Goal: Task Accomplishment & Management: Manage account settings

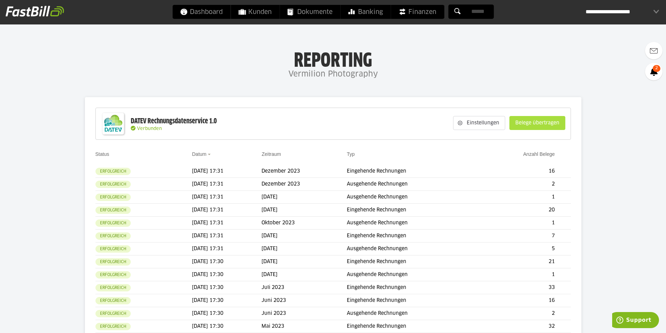
click at [544, 122] on slot "Belege übertragen" at bounding box center [537, 122] width 55 height 13
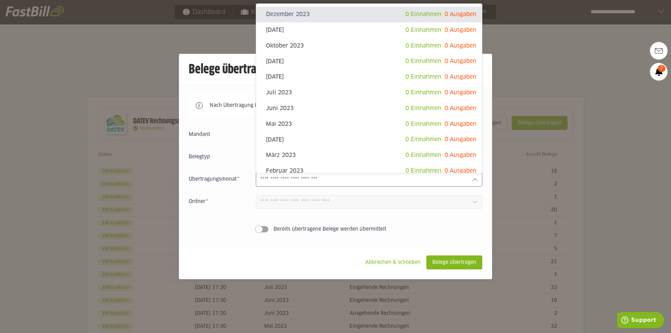
click at [282, 175] on div at bounding box center [369, 180] width 227 height 14
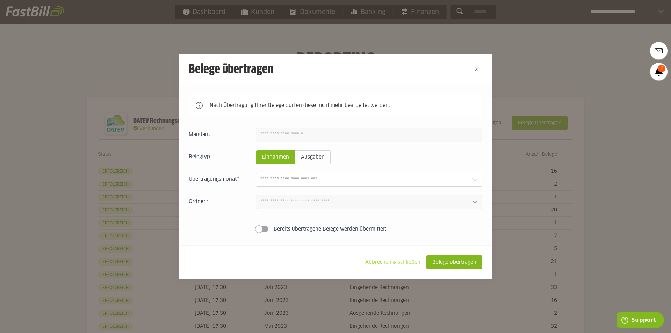
click at [386, 260] on slot "Abbrechen & schließen" at bounding box center [393, 262] width 66 height 13
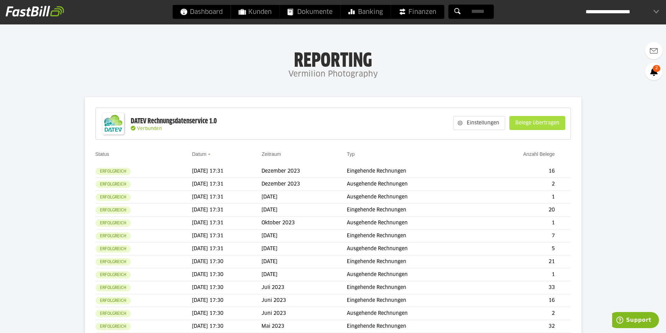
click at [541, 127] on slot "Belege übertragen" at bounding box center [537, 122] width 55 height 13
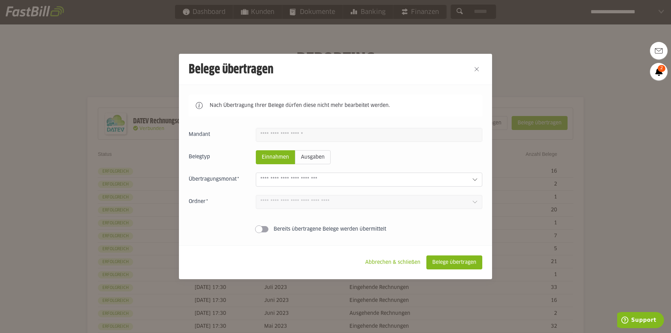
click at [298, 185] on div at bounding box center [369, 180] width 227 height 14
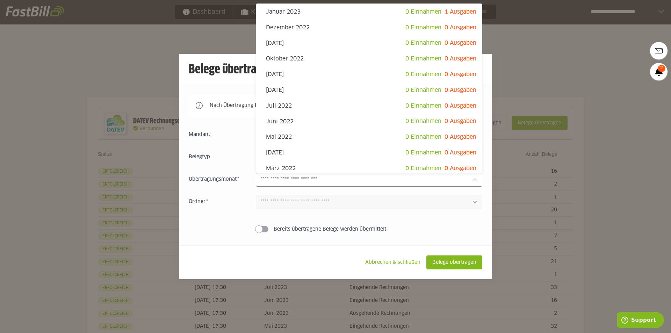
scroll to position [385, 0]
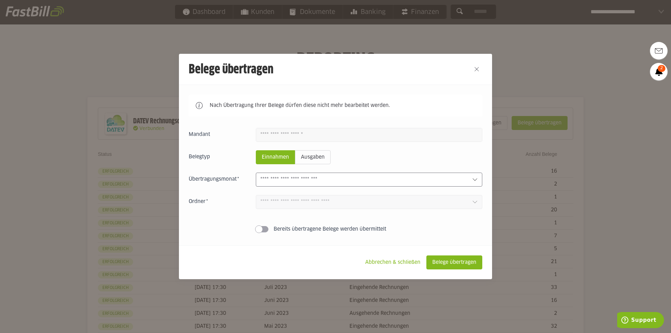
click at [304, 177] on input "text" at bounding box center [363, 180] width 206 height 8
click at [390, 261] on slot "Abbrechen & schließen" at bounding box center [393, 262] width 66 height 13
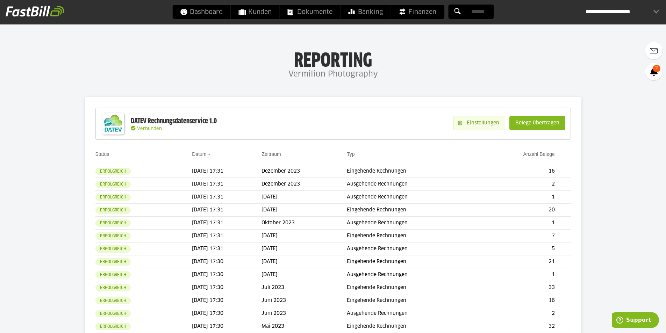
click at [472, 125] on slot "Einstellungen" at bounding box center [483, 122] width 42 height 13
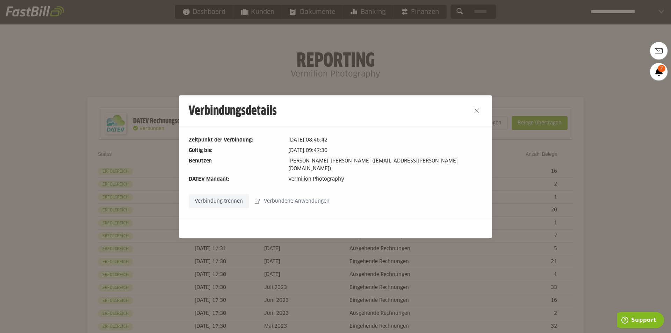
click at [219, 196] on slot "Verbindung trennen" at bounding box center [218, 201] width 59 height 13
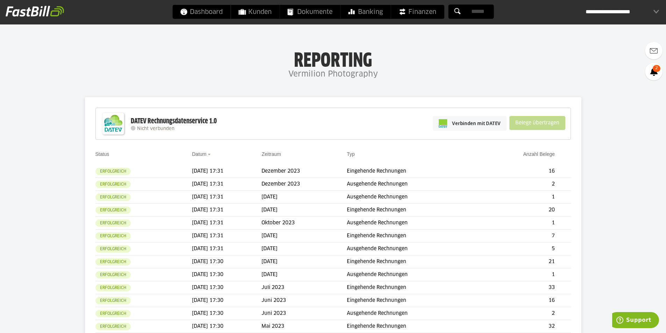
click at [625, 14] on div "**********" at bounding box center [621, 12] width 73 height 14
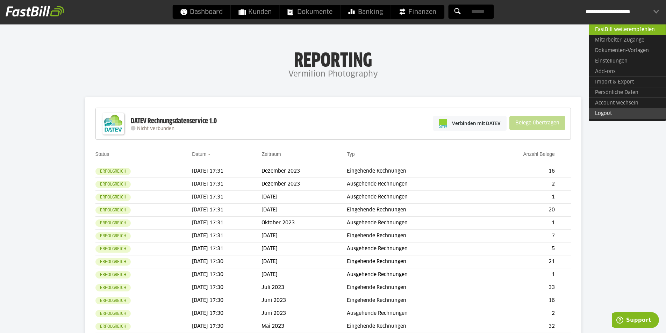
click at [609, 115] on link "Logout" at bounding box center [627, 113] width 77 height 10
